Goal: Transaction & Acquisition: Download file/media

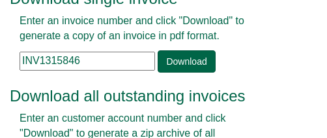
drag, startPoint x: 0, startPoint y: 0, endPoint x: 268, endPoint y: 61, distance: 275.0
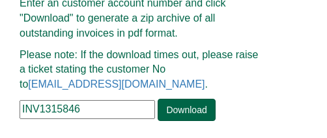
scroll to position [184, 0]
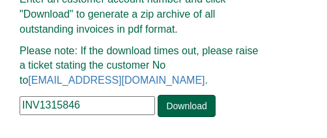
drag, startPoint x: 83, startPoint y: 105, endPoint x: 0, endPoint y: 102, distance: 83.5
paste input "CRO110"
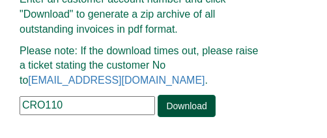
type input "CRO110"
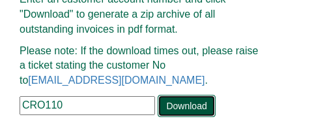
click at [171, 103] on link "Download" at bounding box center [186, 106] width 57 height 22
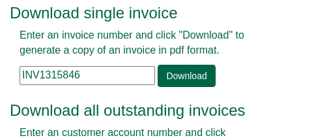
scroll to position [65, 0]
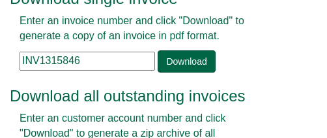
drag, startPoint x: 89, startPoint y: 56, endPoint x: -21, endPoint y: 64, distance: 110.5
click at [0, 64] on html "Invoice tools Download single invoice Enter an invoice number and click "Downlo…" at bounding box center [163, 96] width 327 height 322
paste input "128648"
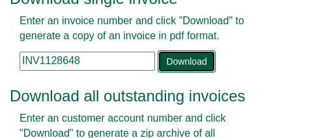
click at [172, 61] on link "Download" at bounding box center [186, 61] width 57 height 22
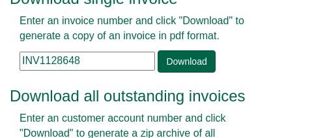
click at [109, 60] on input "INV1128648" at bounding box center [88, 61] width 136 height 19
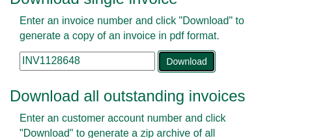
click at [181, 59] on link "Download" at bounding box center [186, 61] width 57 height 22
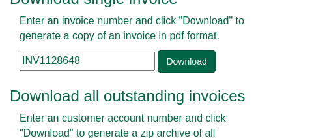
drag, startPoint x: 92, startPoint y: 59, endPoint x: -253, endPoint y: 80, distance: 345.6
click at [0, 80] on html "Invoice tools Download single invoice Enter an invoice number and click "Downlo…" at bounding box center [163, 96] width 327 height 322
paste input "233827"
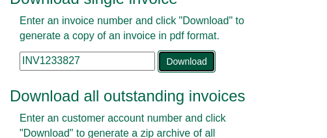
click at [179, 57] on link "Download" at bounding box center [186, 61] width 57 height 22
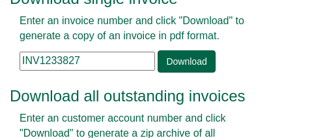
drag, startPoint x: 84, startPoint y: 59, endPoint x: -15, endPoint y: 65, distance: 99.3
click at [0, 65] on html "Invoice tools Download single invoice Enter an invoice number and click "Downlo…" at bounding box center [163, 96] width 327 height 322
paste input "335364"
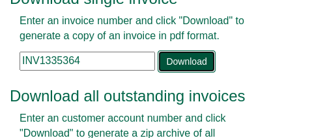
click at [187, 61] on link "Download" at bounding box center [186, 61] width 57 height 22
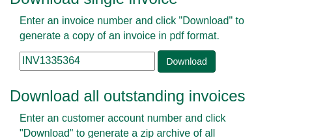
drag, startPoint x: 84, startPoint y: 63, endPoint x: -25, endPoint y: 65, distance: 109.6
click at [0, 65] on html "Invoice tools Download single invoice Enter an invoice number and click "Downlo…" at bounding box center [163, 96] width 327 height 322
paste input "73771"
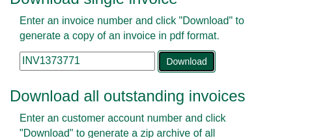
click at [186, 55] on link "Download" at bounding box center [186, 61] width 57 height 22
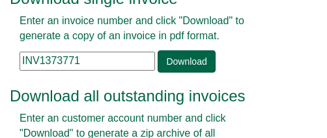
click at [83, 61] on input "INV1373771" at bounding box center [88, 61] width 136 height 19
drag, startPoint x: 83, startPoint y: 61, endPoint x: -19, endPoint y: 65, distance: 102.5
click at [0, 65] on html "Invoice tools Download single invoice Enter an invoice number and click "Downlo…" at bounding box center [163, 96] width 327 height 322
paste input "59865"
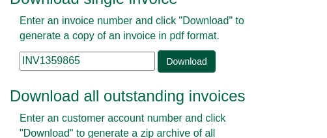
type input "INV1359865"
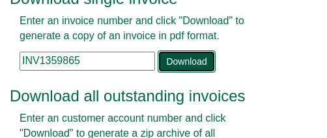
click at [185, 61] on link "Download" at bounding box center [186, 61] width 57 height 22
